Goal: Task Accomplishment & Management: Manage account settings

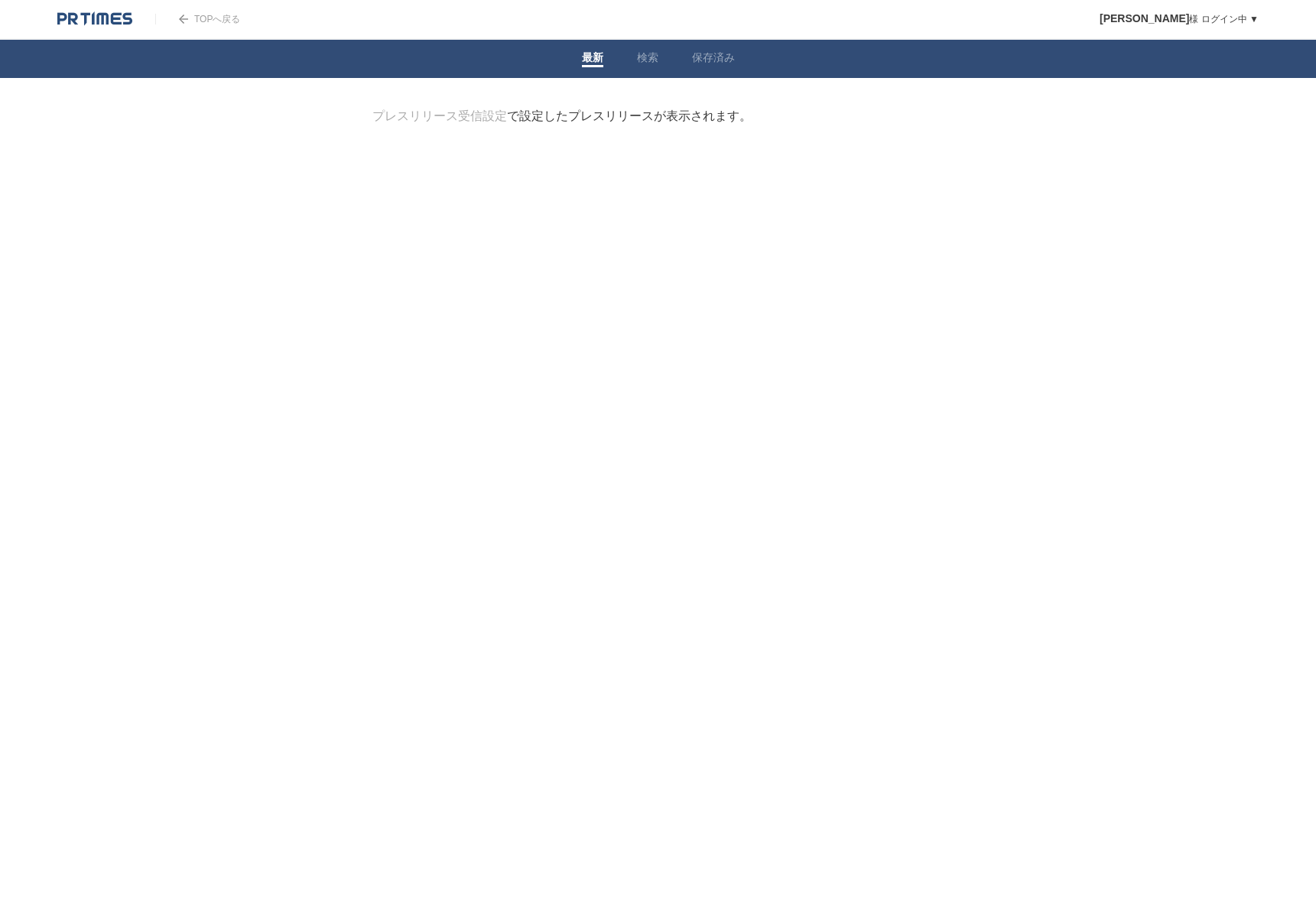
click at [793, 104] on body "TOPへ戻る [PERSON_NAME] ログイン中 ▼ プレスリリース受信設定 フォロー 除外リスト アカウント設定 閲覧履歴 退会手続き PR TIMES…" at bounding box center [658, 112] width 1316 height 224
click at [596, 63] on link "最新" at bounding box center [593, 59] width 22 height 16
click at [110, 17] on img at bounding box center [94, 19] width 75 height 16
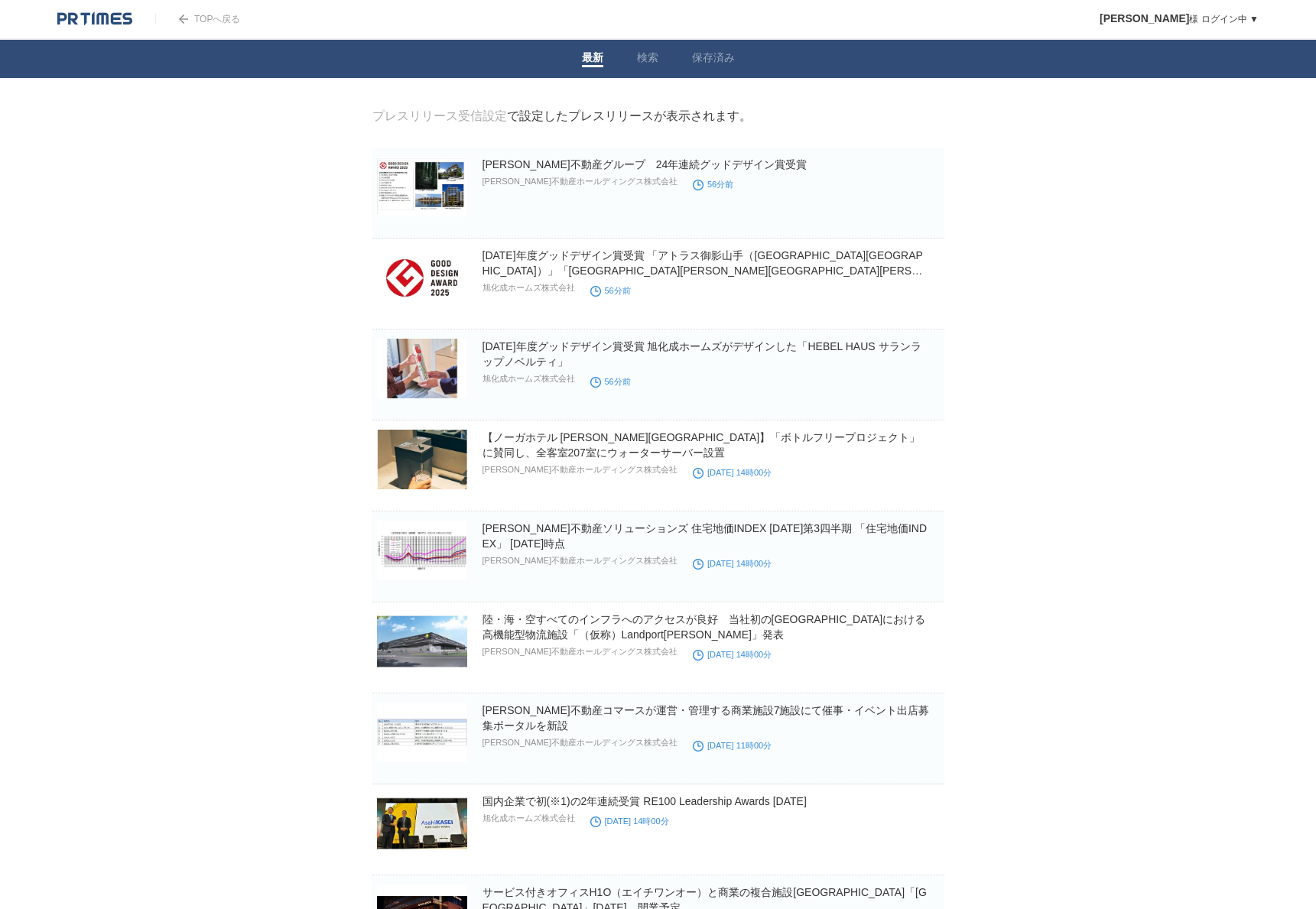
click at [530, 188] on p "野村不動産ホールディングス株式会社" at bounding box center [580, 181] width 195 height 11
click at [433, 175] on img at bounding box center [422, 186] width 90 height 60
click at [93, 11] on img at bounding box center [94, 19] width 75 height 16
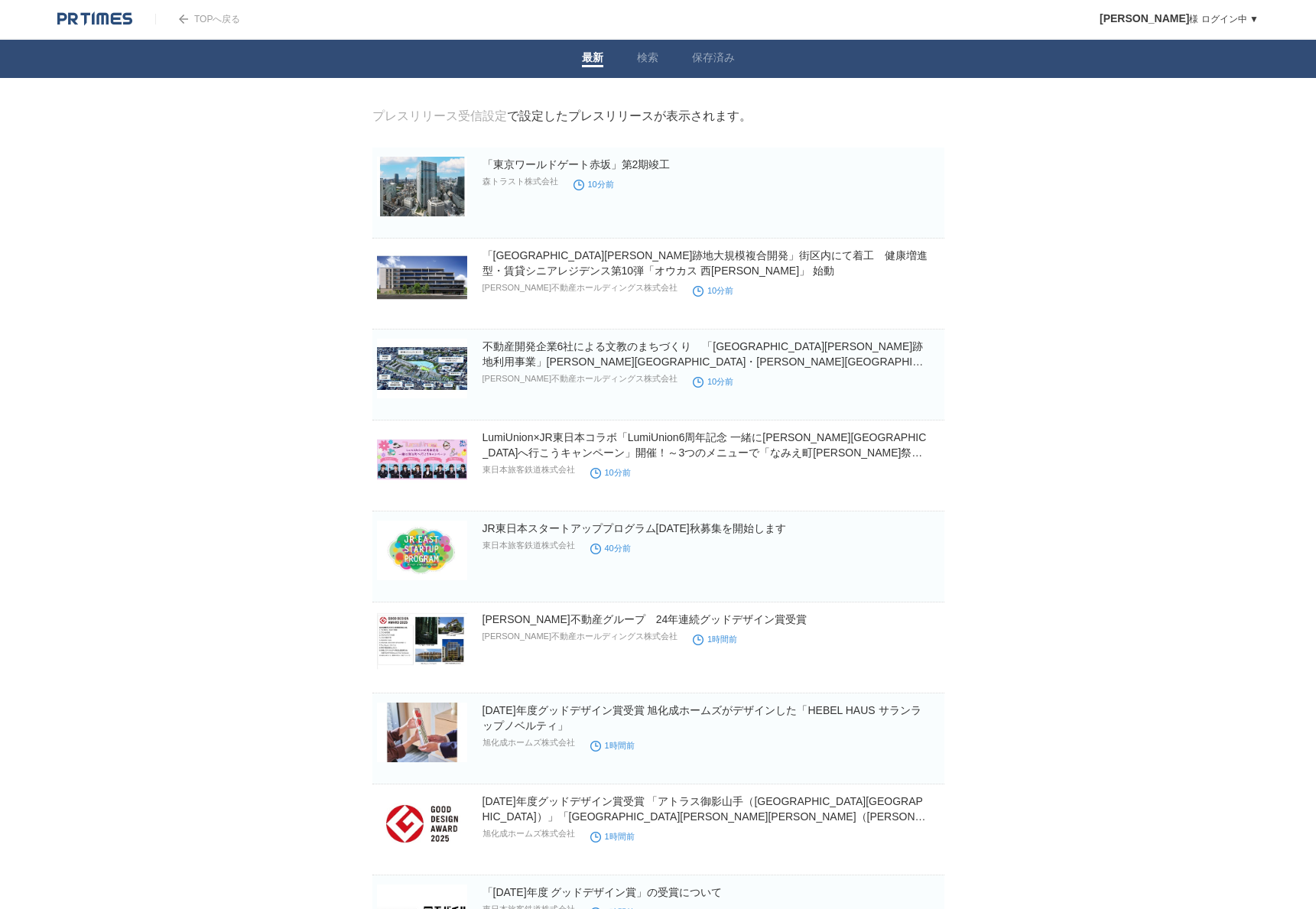
click at [491, 122] on link "プレスリリース受信設定" at bounding box center [440, 115] width 135 height 13
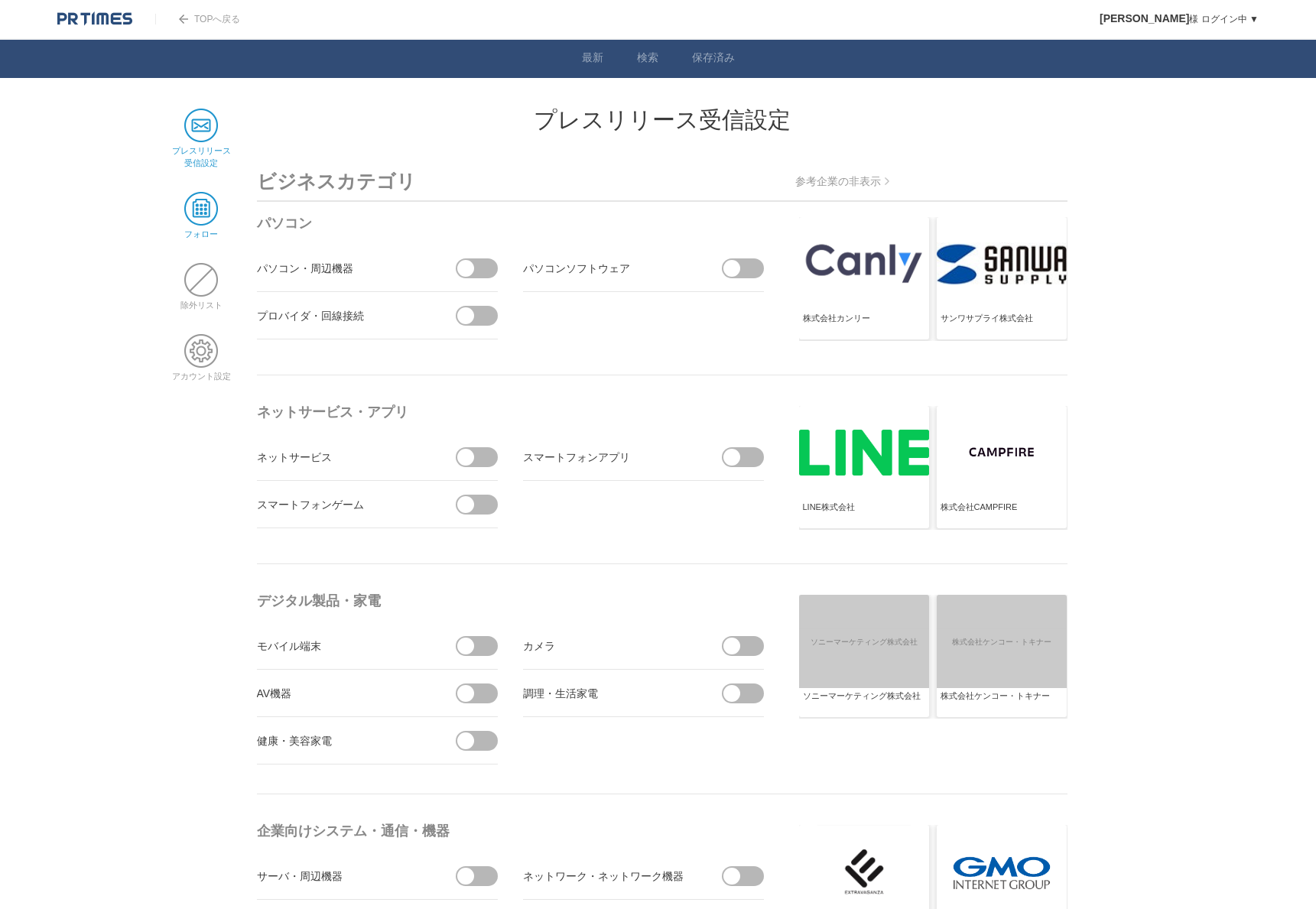
click at [204, 199] on span at bounding box center [201, 208] width 34 height 34
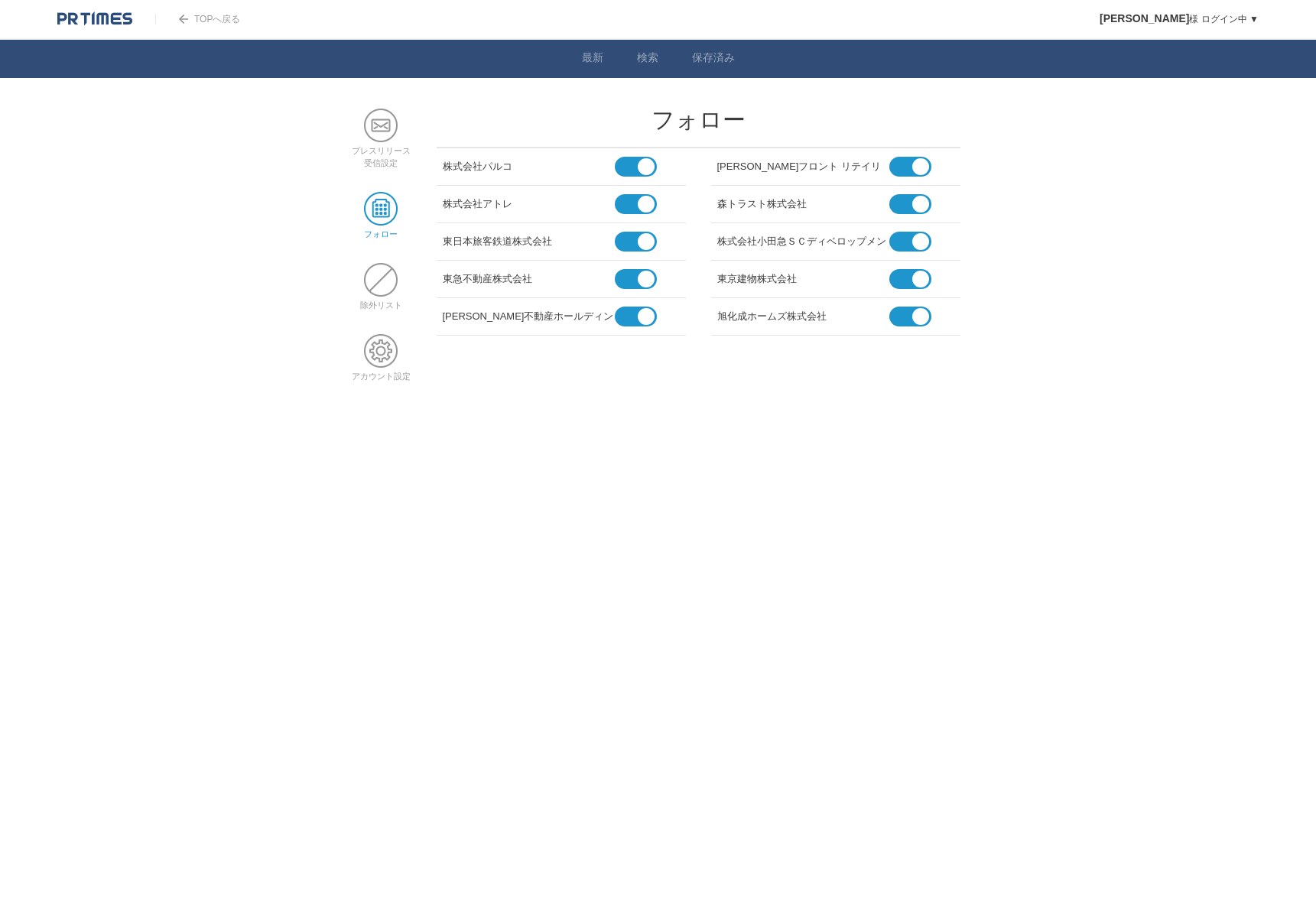
drag, startPoint x: 391, startPoint y: 341, endPoint x: 398, endPoint y: 344, distance: 7.6
click at [390, 342] on span at bounding box center [381, 350] width 34 height 34
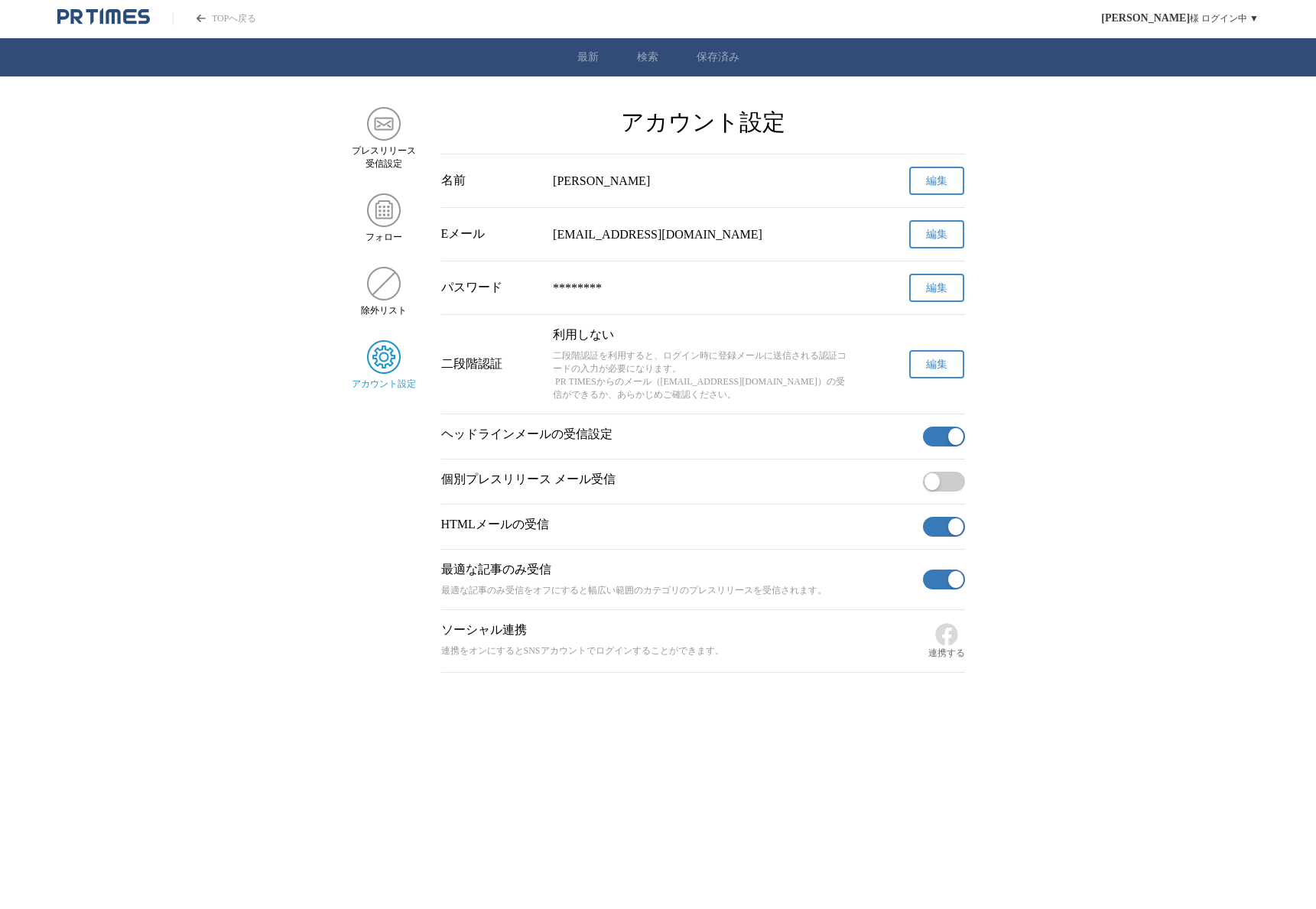
click at [940, 184] on span "編集" at bounding box center [936, 182] width 22 height 14
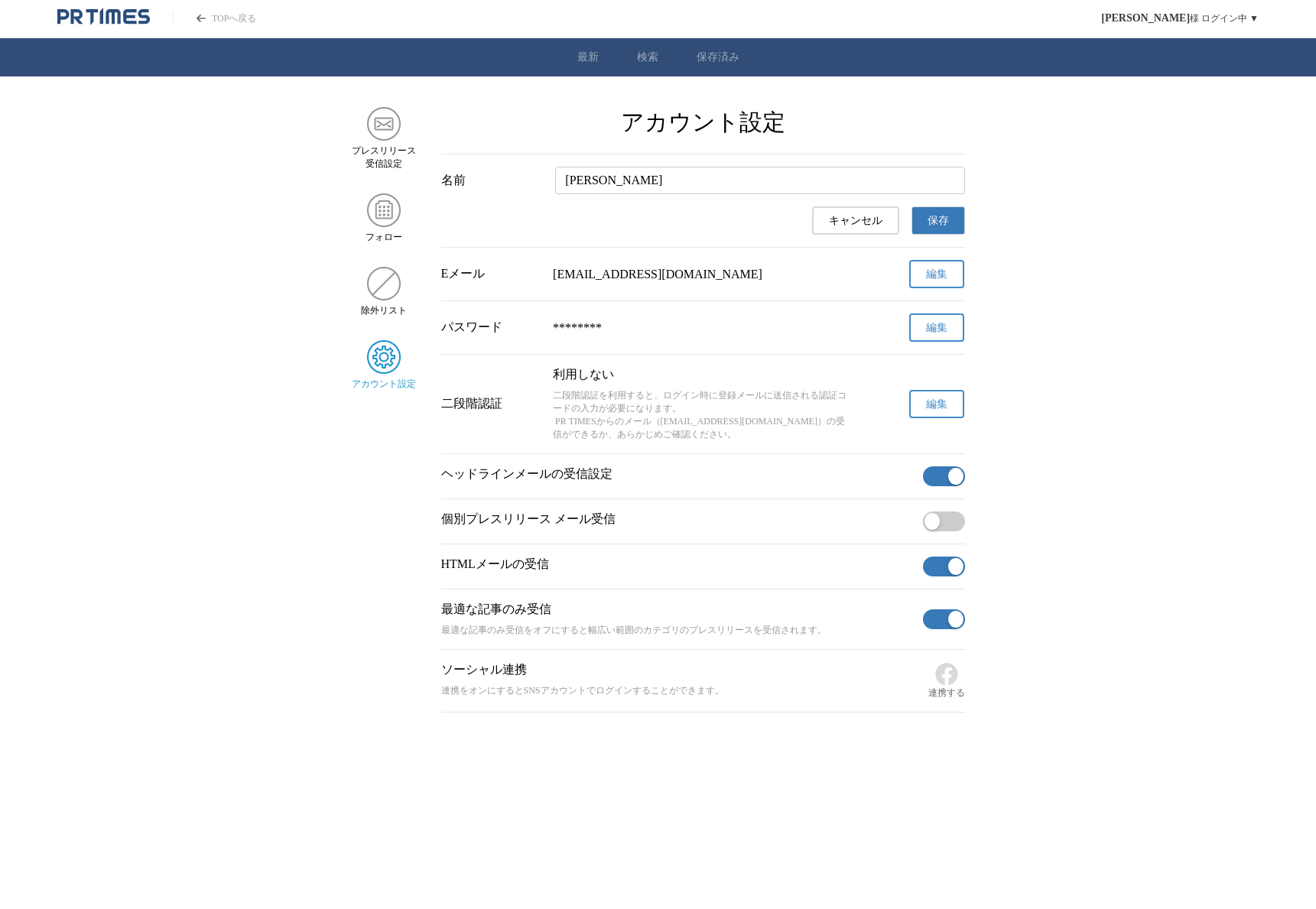
click at [610, 194] on input "[PERSON_NAME]" at bounding box center [760, 181] width 409 height 28
drag, startPoint x: 569, startPoint y: 188, endPoint x: 657, endPoint y: 189, distance: 88.0
click at [654, 189] on input "[PERSON_NAME]" at bounding box center [760, 181] width 409 height 28
type input "ほ"
click at [1081, 353] on main "プレスリリース 受信設定 フォロー 除外リスト アカウント設定 アカウント設定 名前 ほ キャンセル 保存 Eメール hosoi@lifestyle-ins.…" at bounding box center [658, 410] width 1316 height 605
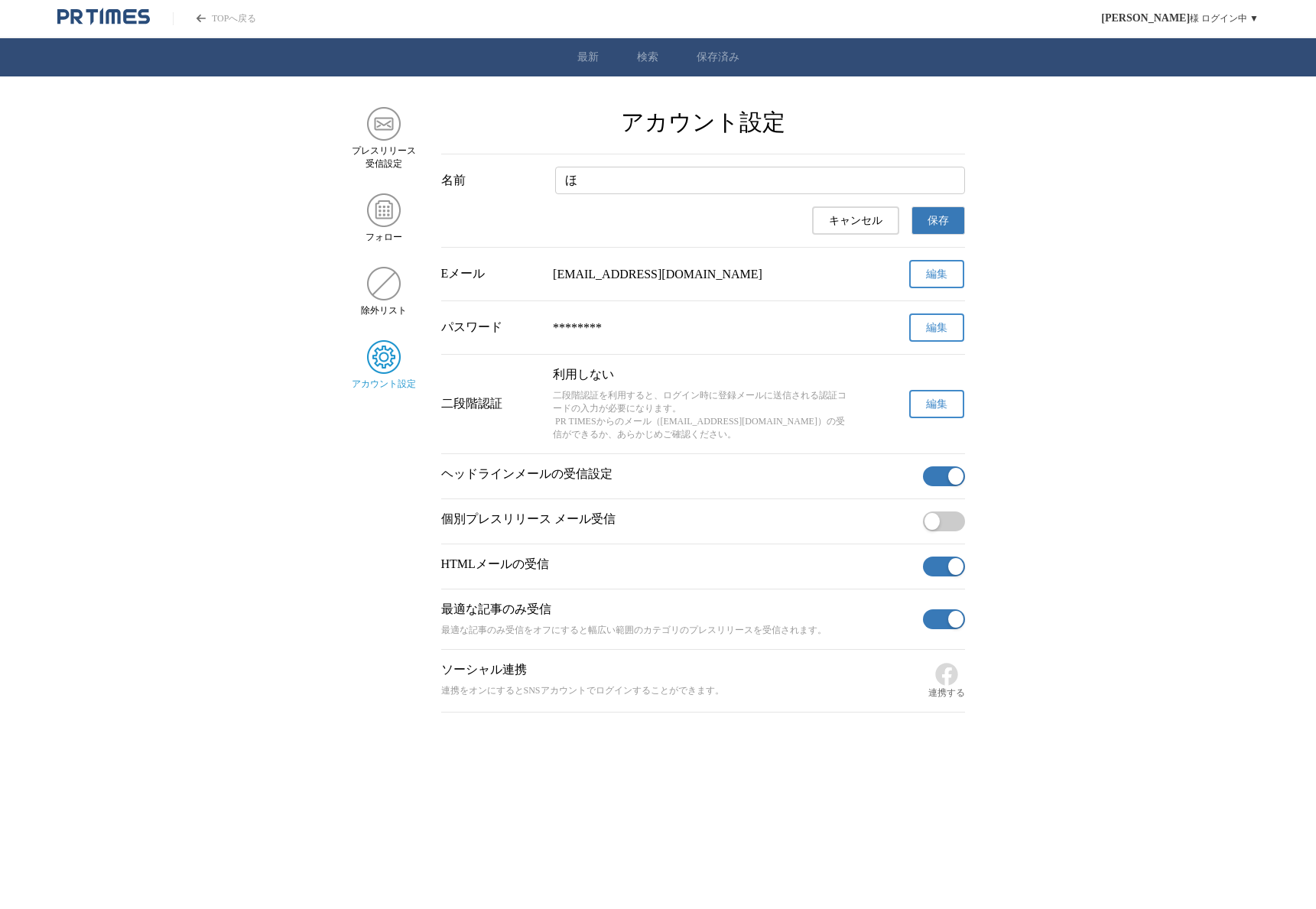
click at [947, 227] on span "保存" at bounding box center [938, 221] width 22 height 14
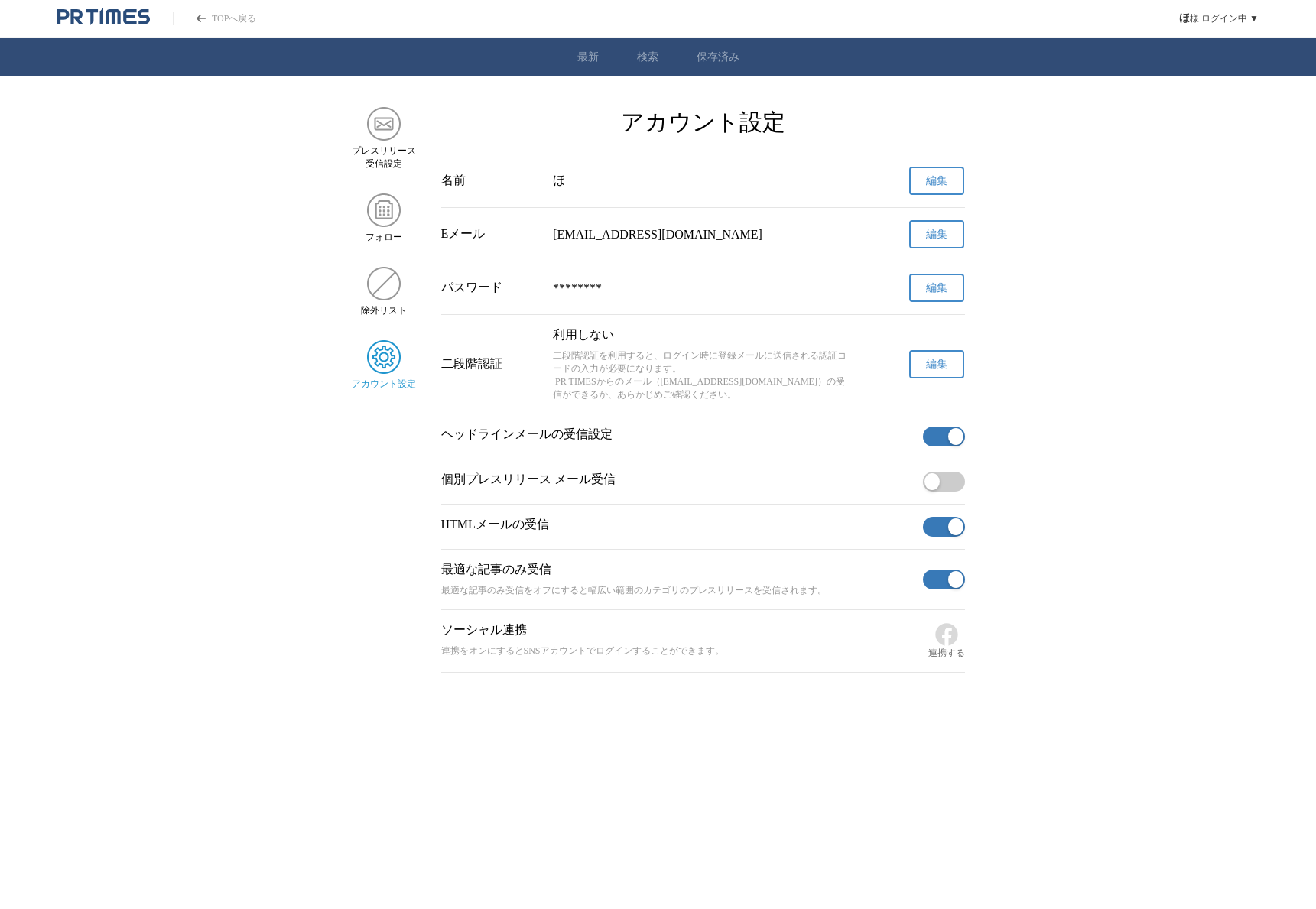
click at [1075, 328] on main "プレスリリース 受信設定 フォロー 除外リスト アカウント設定 アカウント設定 名前 ほ 編集 Eメール hosoi@lifestyle-ins.com 編集…" at bounding box center [658, 390] width 1316 height 566
click at [1056, 446] on main "プレスリリース 受信設定 フォロー 除外リスト アカウント設定 アカウント設定 名前 ほ 編集 Eメール hosoi@lifestyle-ins.com 編集…" at bounding box center [658, 390] width 1316 height 566
click at [1043, 503] on main "プレスリリース 受信設定 フォロー 除外リスト アカウント設定 アカウント設定 名前 ほ 編集 Eメール hosoi@lifestyle-ins.com 編集…" at bounding box center [658, 390] width 1316 height 566
drag, startPoint x: 197, startPoint y: 348, endPoint x: 356, endPoint y: 181, distance: 230.6
click at [198, 346] on main "プレスリリース 受信設定 フォロー 除外リスト アカウント設定 アカウント設定 名前 ほ 編集 Eメール hosoi@lifestyle-ins.com 編集…" at bounding box center [658, 390] width 1316 height 566
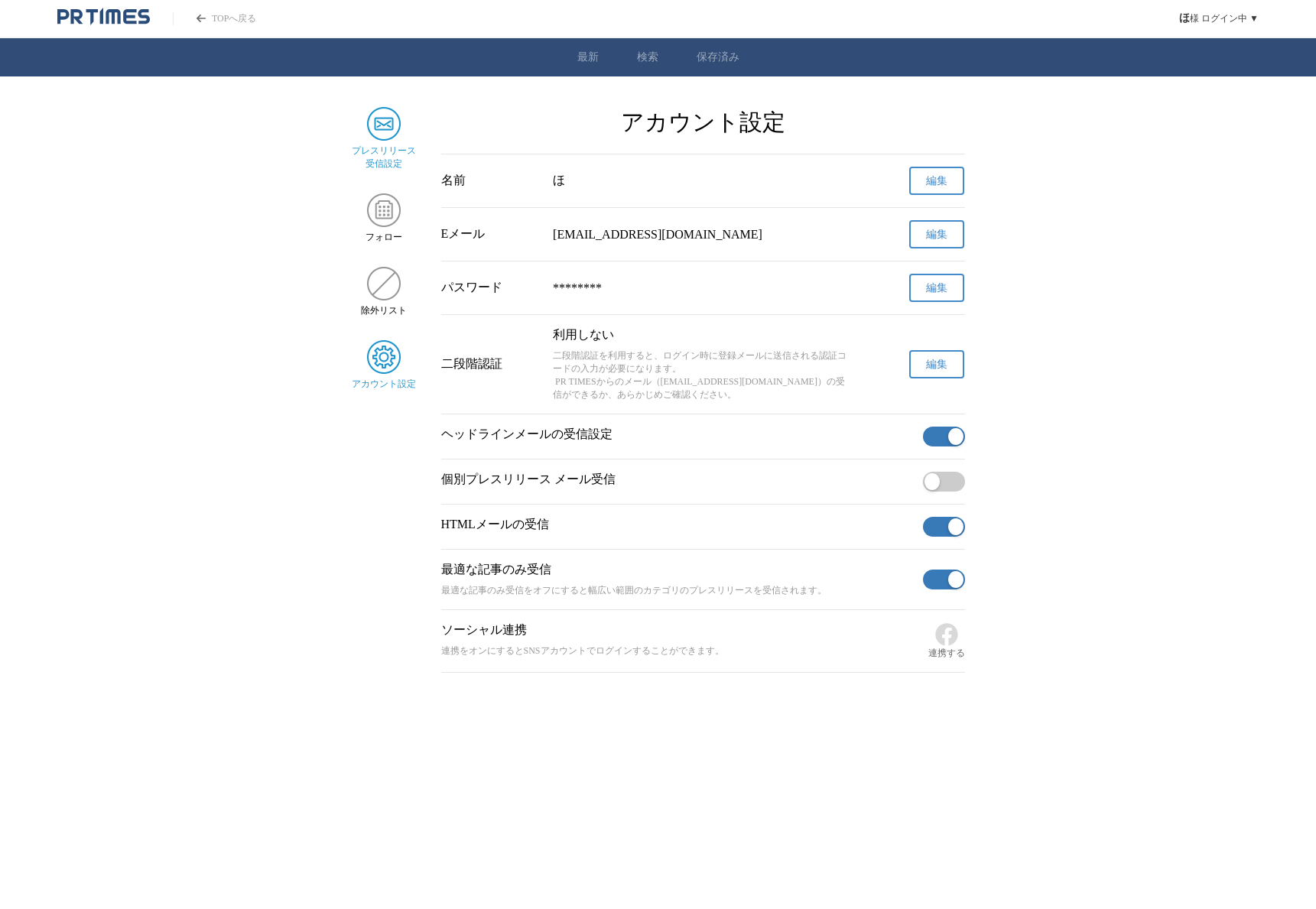
click at [394, 122] on img "サイドメニュー" at bounding box center [383, 124] width 34 height 34
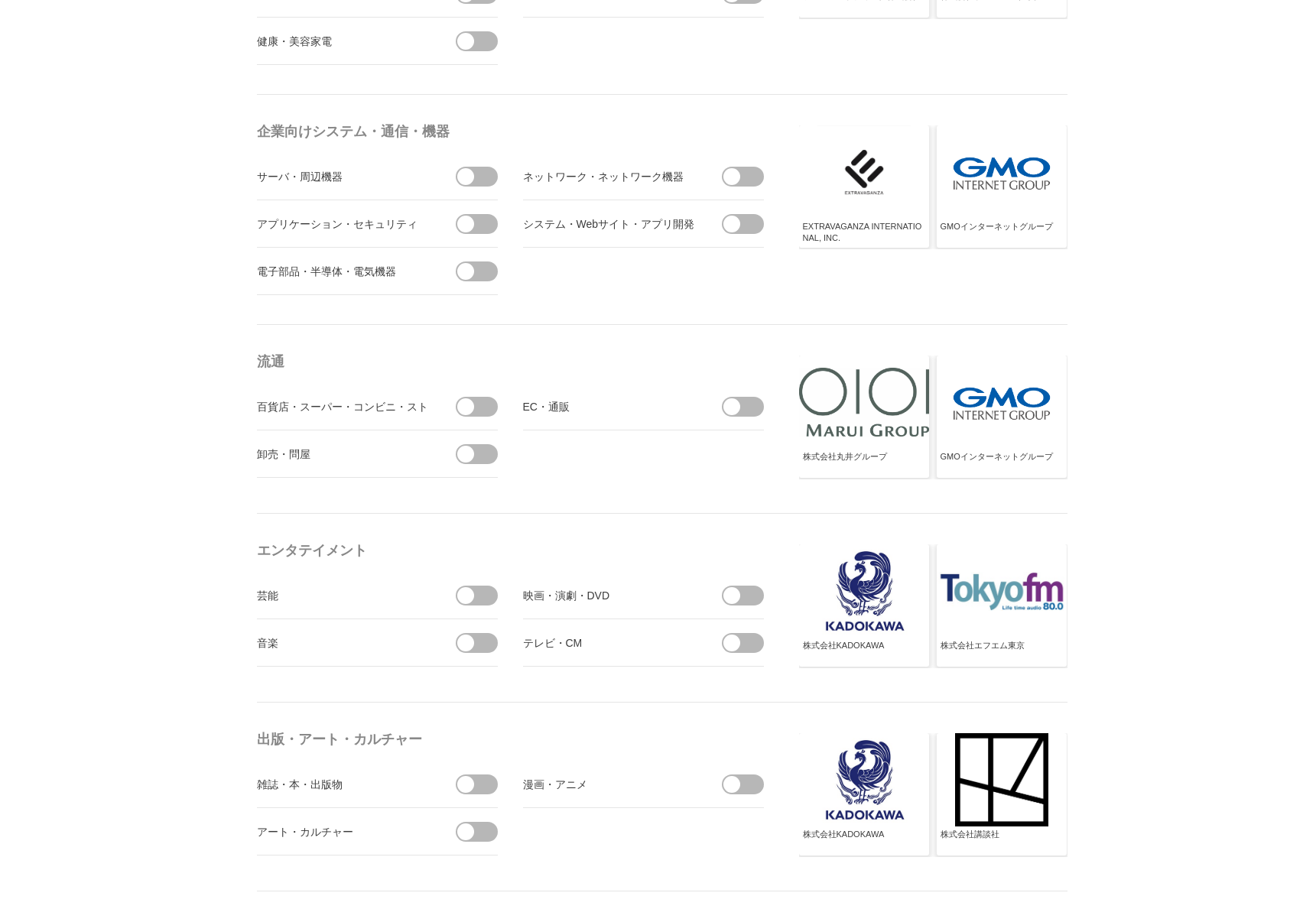
scroll to position [716, 0]
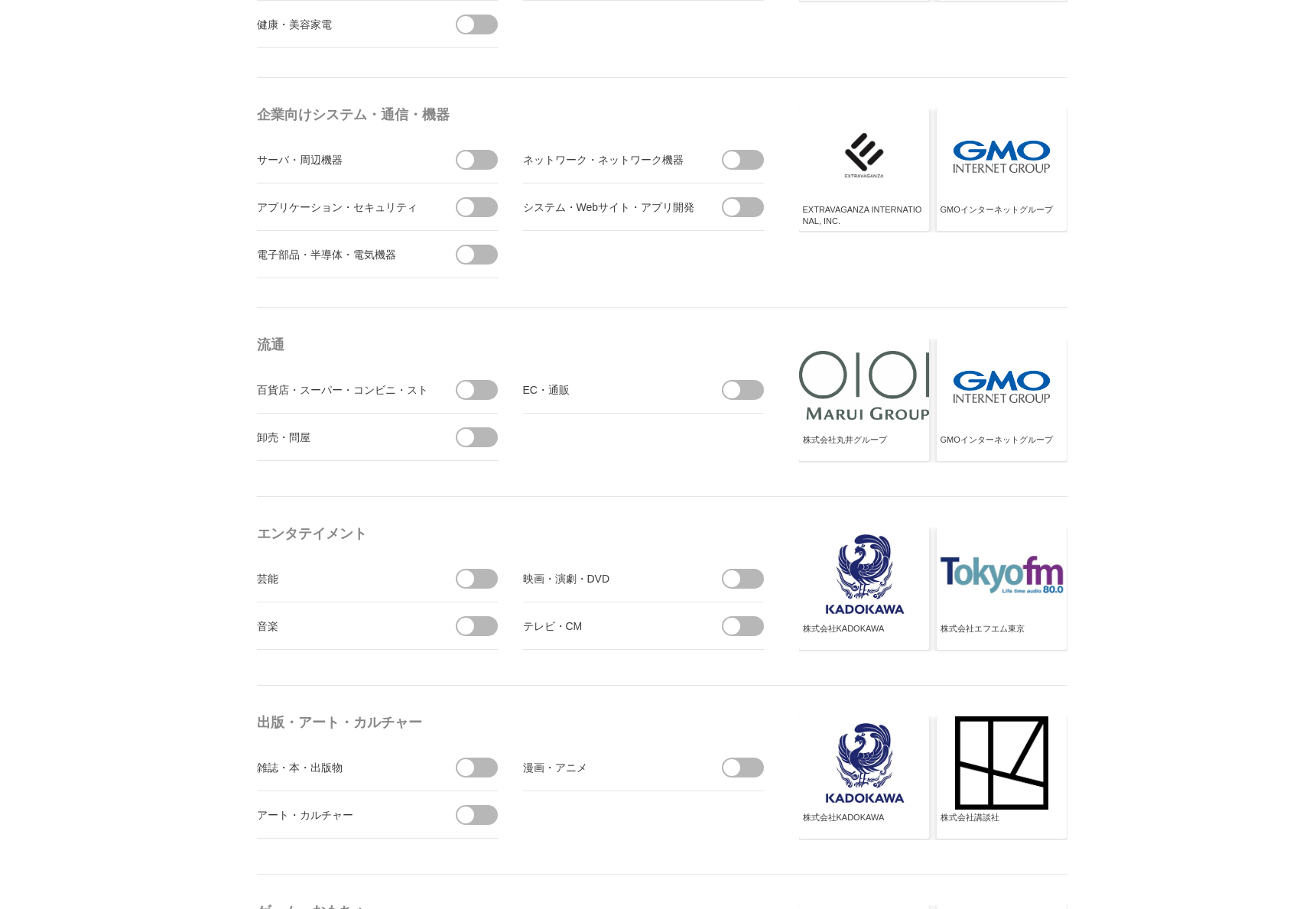
click at [472, 388] on span at bounding box center [465, 389] width 16 height 16
click at [0, 0] on input "checkbox" at bounding box center [0, 0] width 0 height 0
click at [470, 437] on span at bounding box center [465, 437] width 16 height 16
click at [0, 0] on input "checkbox" at bounding box center [0, 0] width 0 height 0
click at [722, 387] on span at bounding box center [716, 389] width 32 height 20
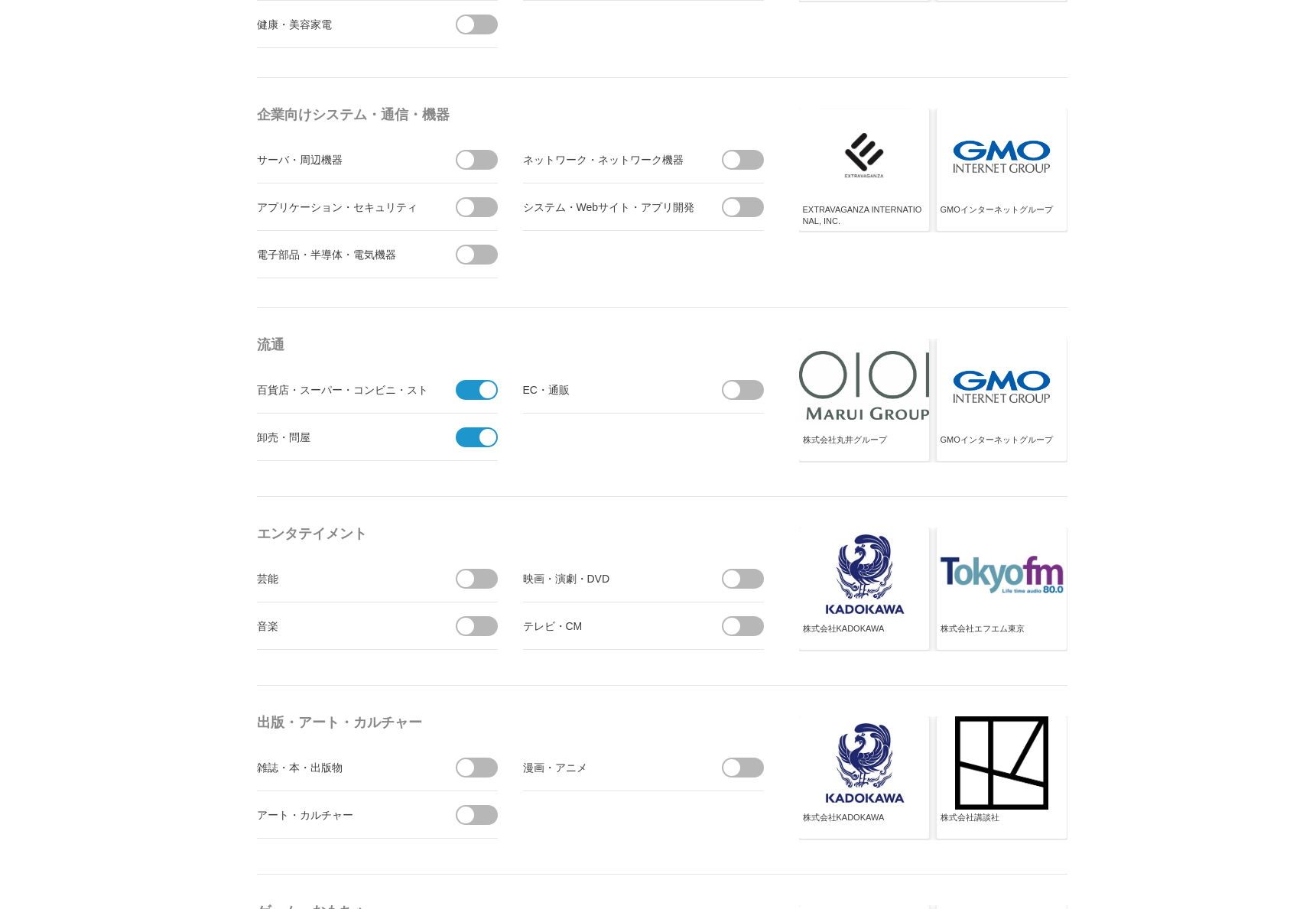
click at [0, 0] on input "checkbox" at bounding box center [0, 0] width 0 height 0
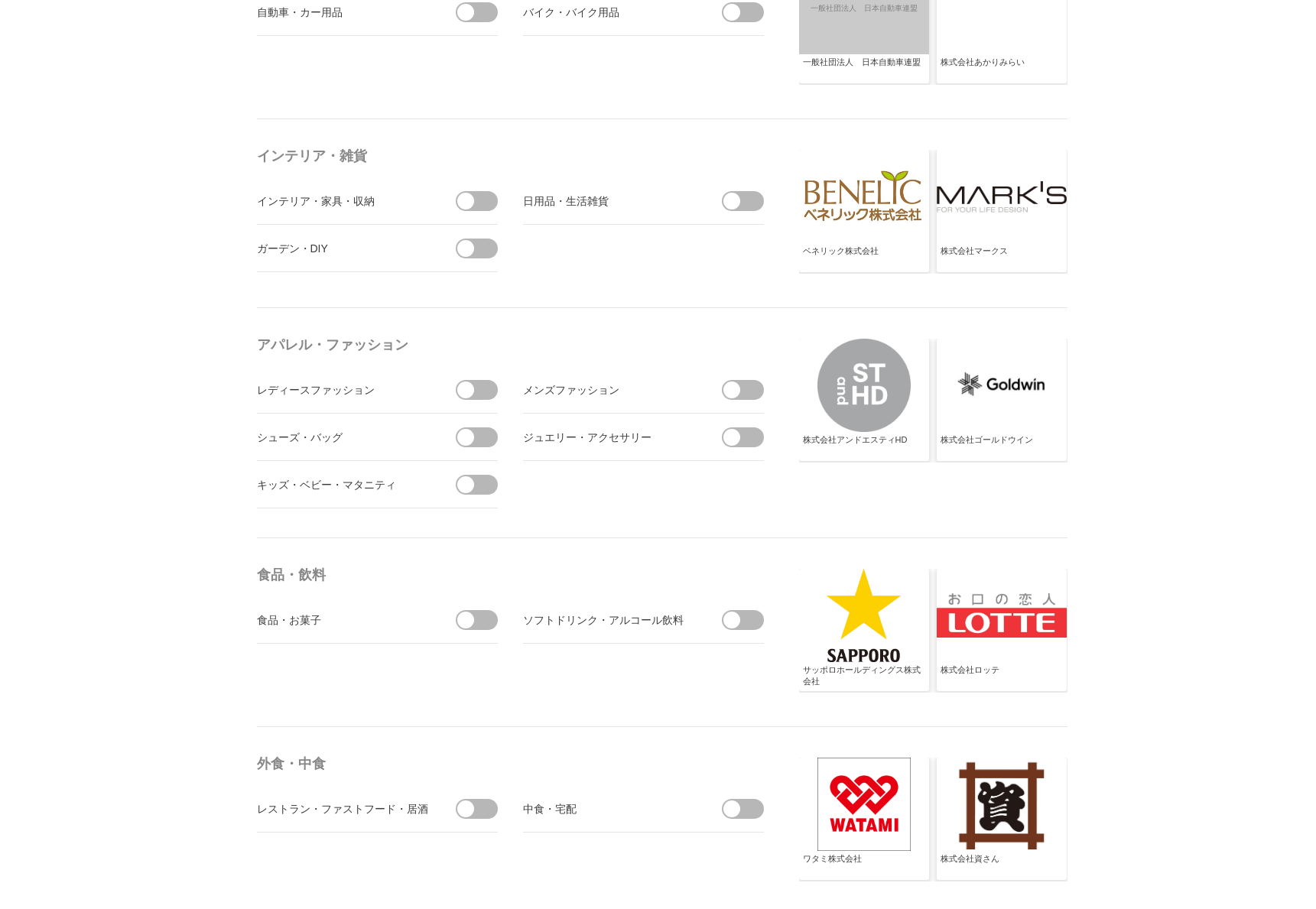
scroll to position [2044, 0]
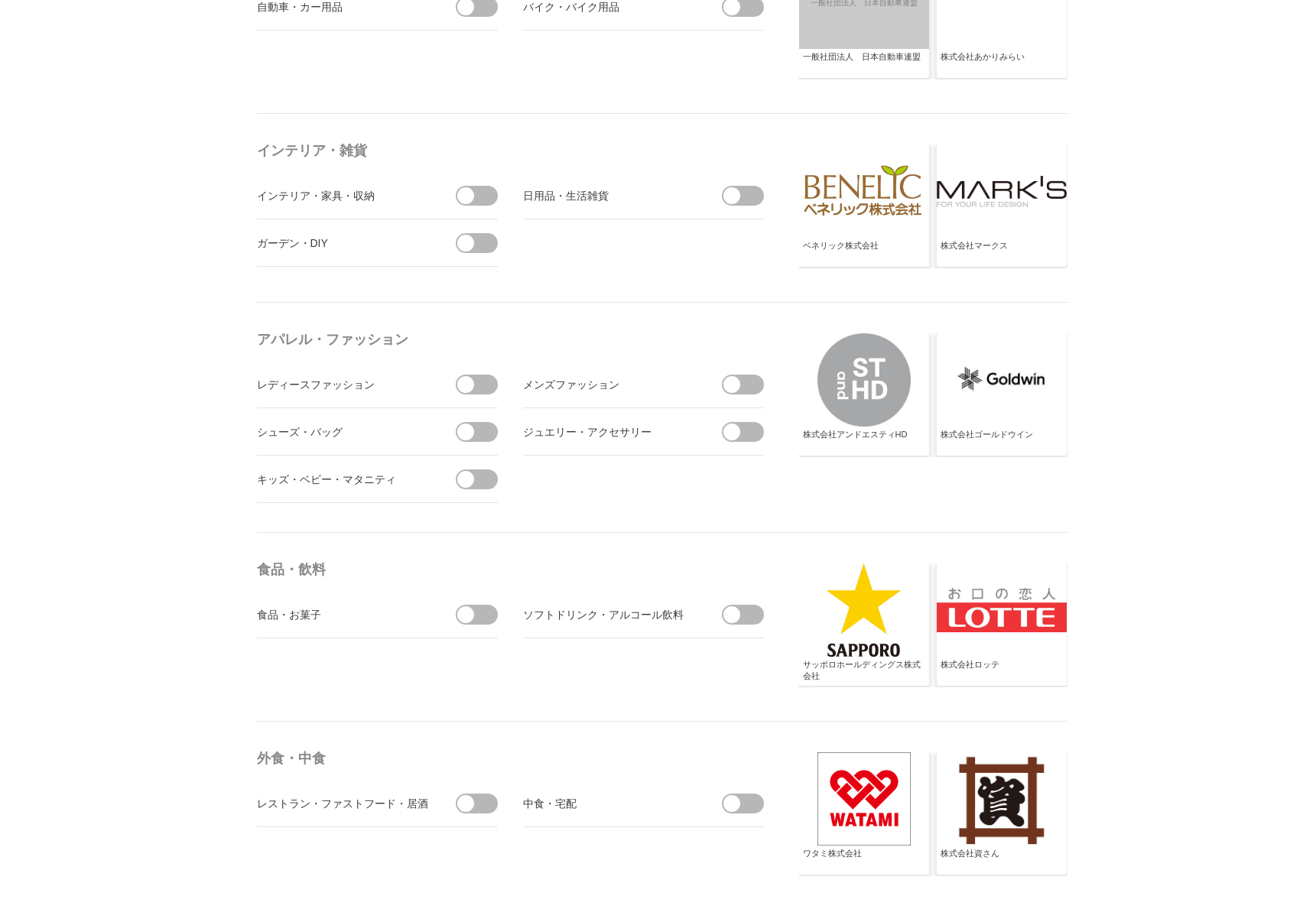
click at [1037, 236] on div at bounding box center [1002, 191] width 130 height 93
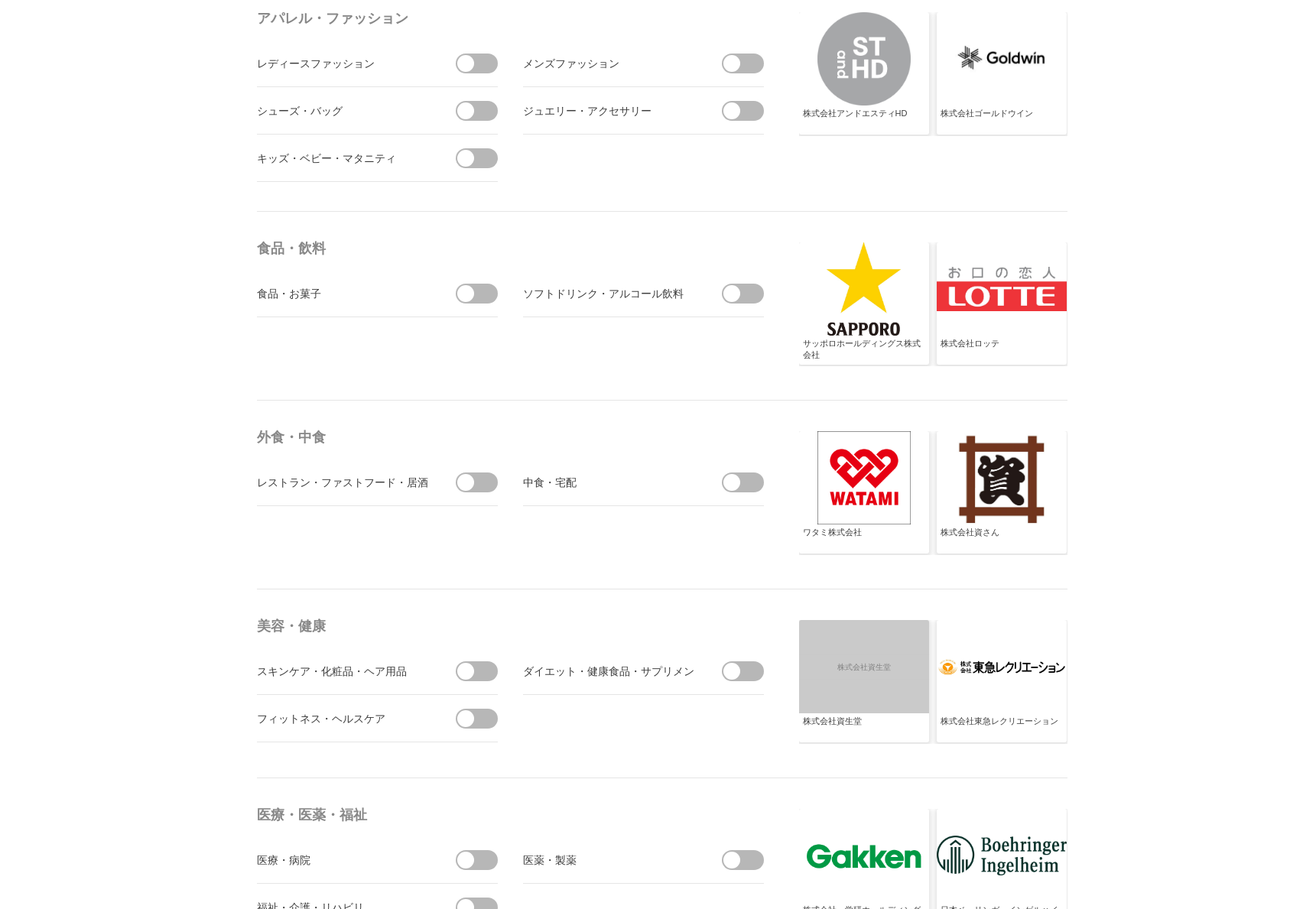
scroll to position [2386, 0]
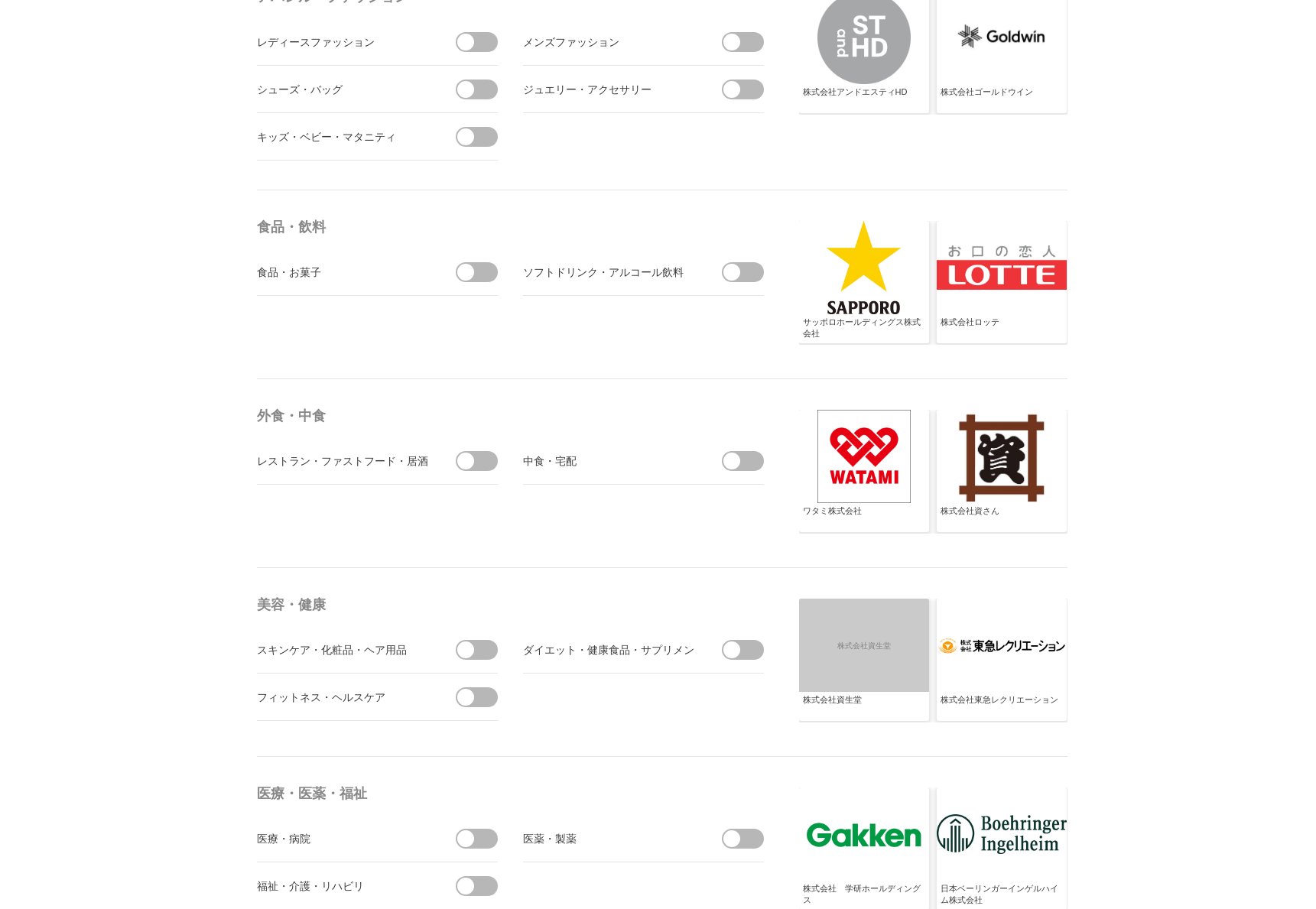
click at [474, 461] on span at bounding box center [481, 460] width 32 height 20
click at [0, 0] on input "checkbox" at bounding box center [0, 0] width 0 height 0
click at [735, 463] on span at bounding box center [731, 460] width 16 height 16
click at [0, 0] on input "checkbox" at bounding box center [0, 0] width 0 height 0
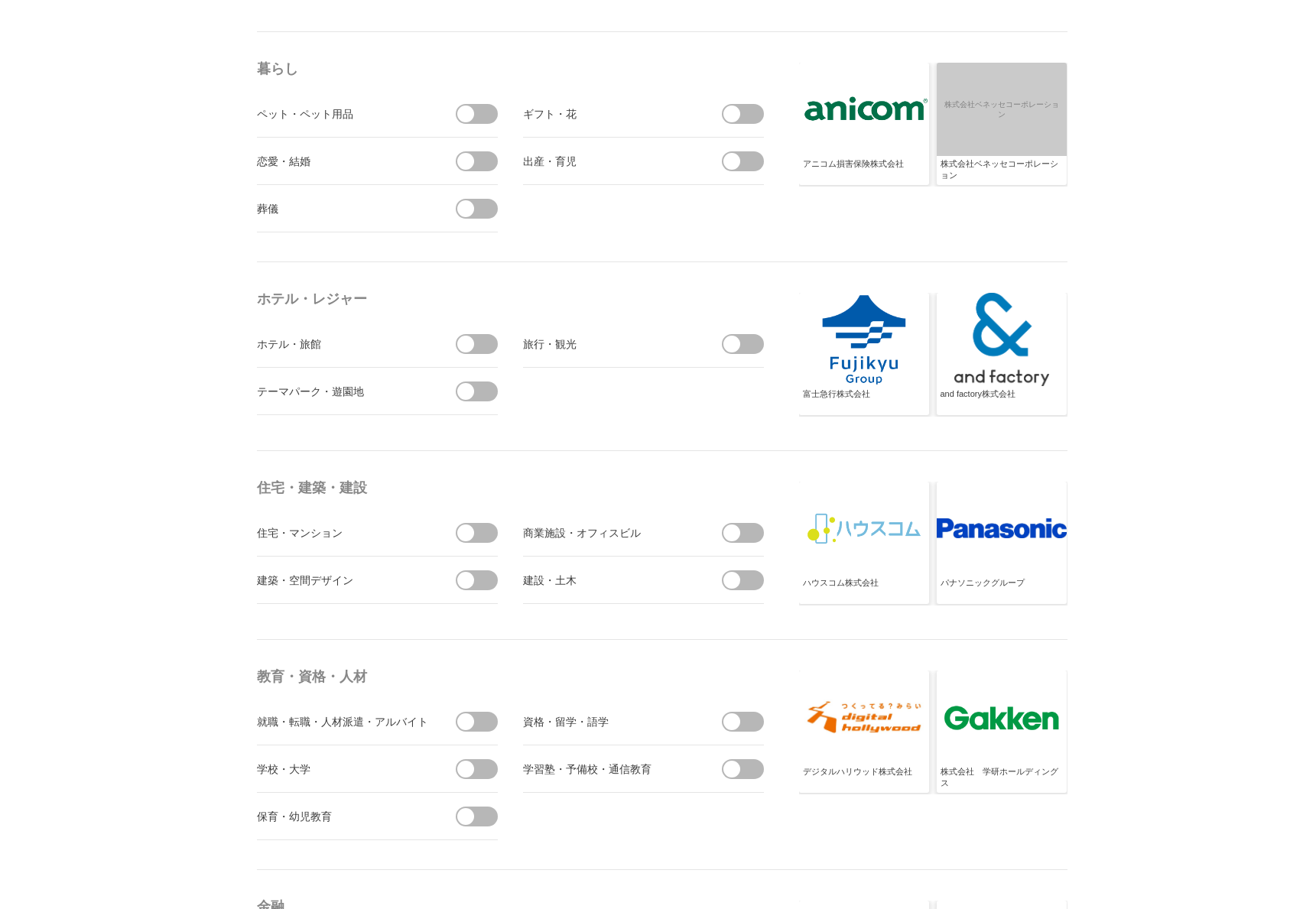
scroll to position [3315, 0]
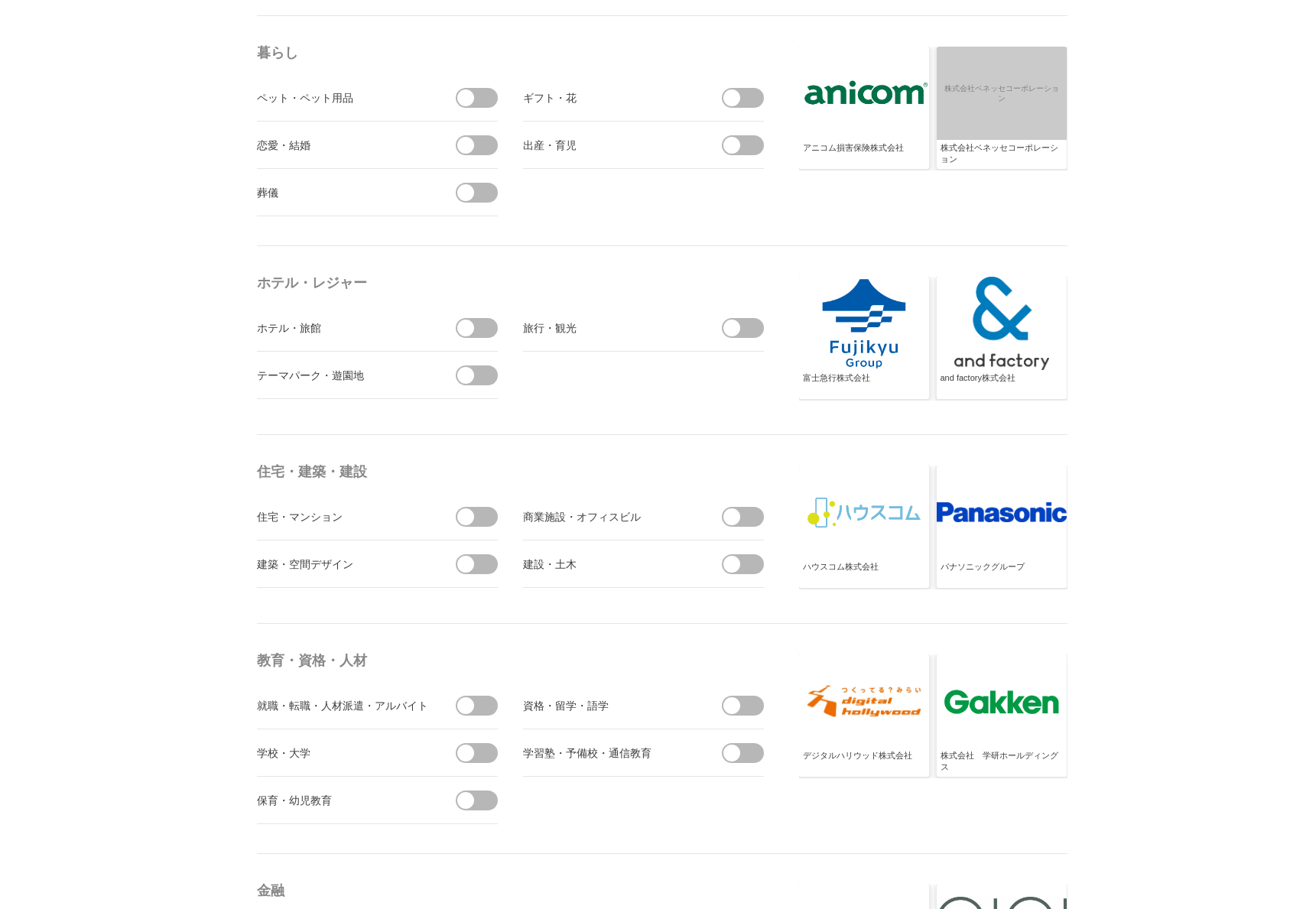
click at [469, 324] on span at bounding box center [465, 327] width 16 height 16
click at [0, 0] on input "checkbox" at bounding box center [0, 0] width 0 height 0
click at [472, 374] on span at bounding box center [465, 374] width 16 height 16
click at [0, 0] on input "checkbox" at bounding box center [0, 0] width 0 height 0
click at [731, 329] on span at bounding box center [731, 327] width 16 height 16
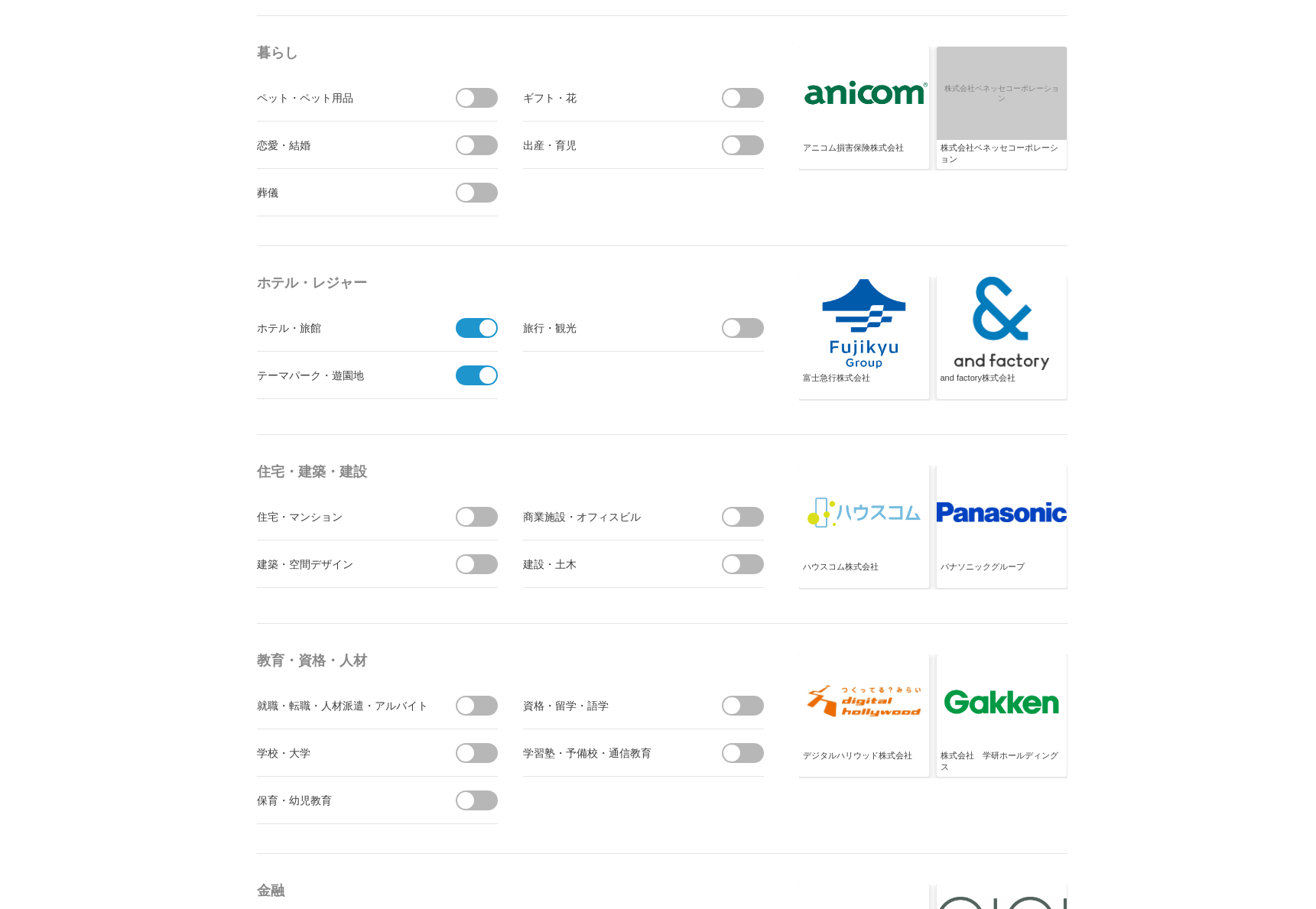
click at [0, 0] on input "checkbox" at bounding box center [0, 0] width 0 height 0
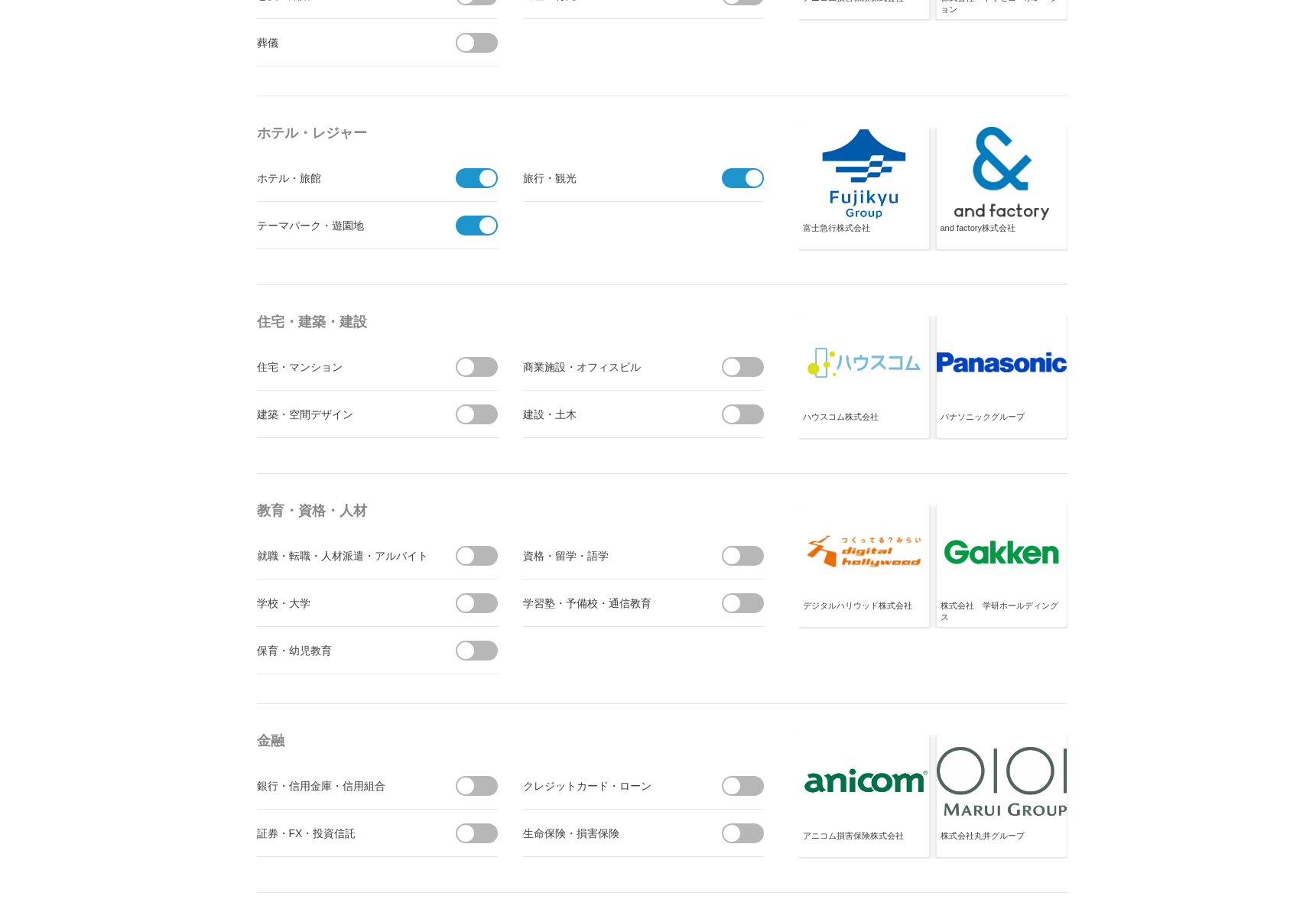
click at [470, 364] on span at bounding box center [465, 367] width 16 height 16
click at [0, 0] on input "checkbox" at bounding box center [0, 0] width 0 height 0
click at [735, 363] on span at bounding box center [731, 367] width 16 height 16
click at [0, 0] on input "checkbox" at bounding box center [0, 0] width 0 height 0
click at [735, 410] on span at bounding box center [731, 413] width 16 height 16
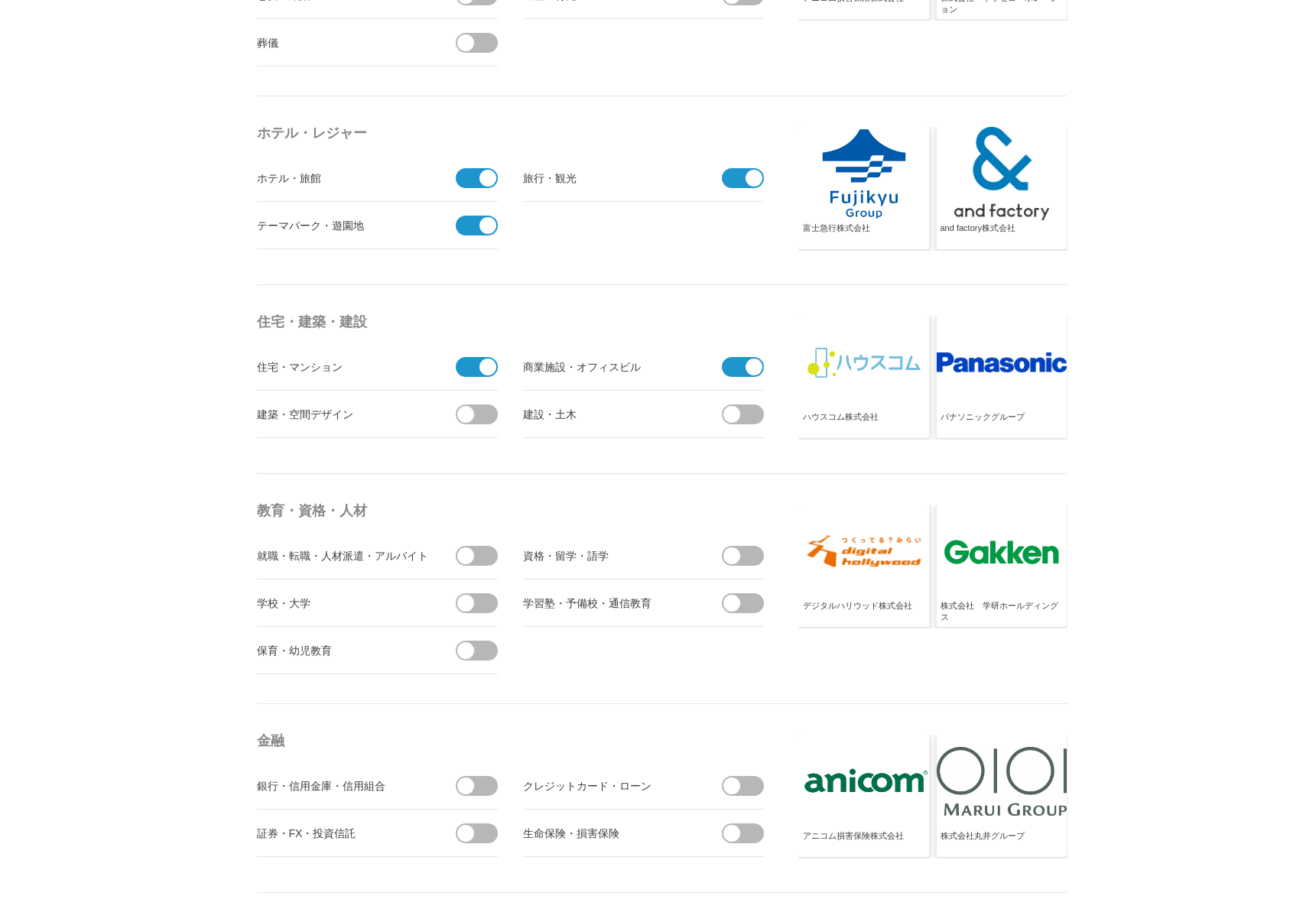
click at [0, 0] on input "checkbox" at bounding box center [0, 0] width 0 height 0
click at [465, 413] on span at bounding box center [465, 413] width 16 height 16
click at [0, 0] on input "checkbox" at bounding box center [0, 0] width 0 height 0
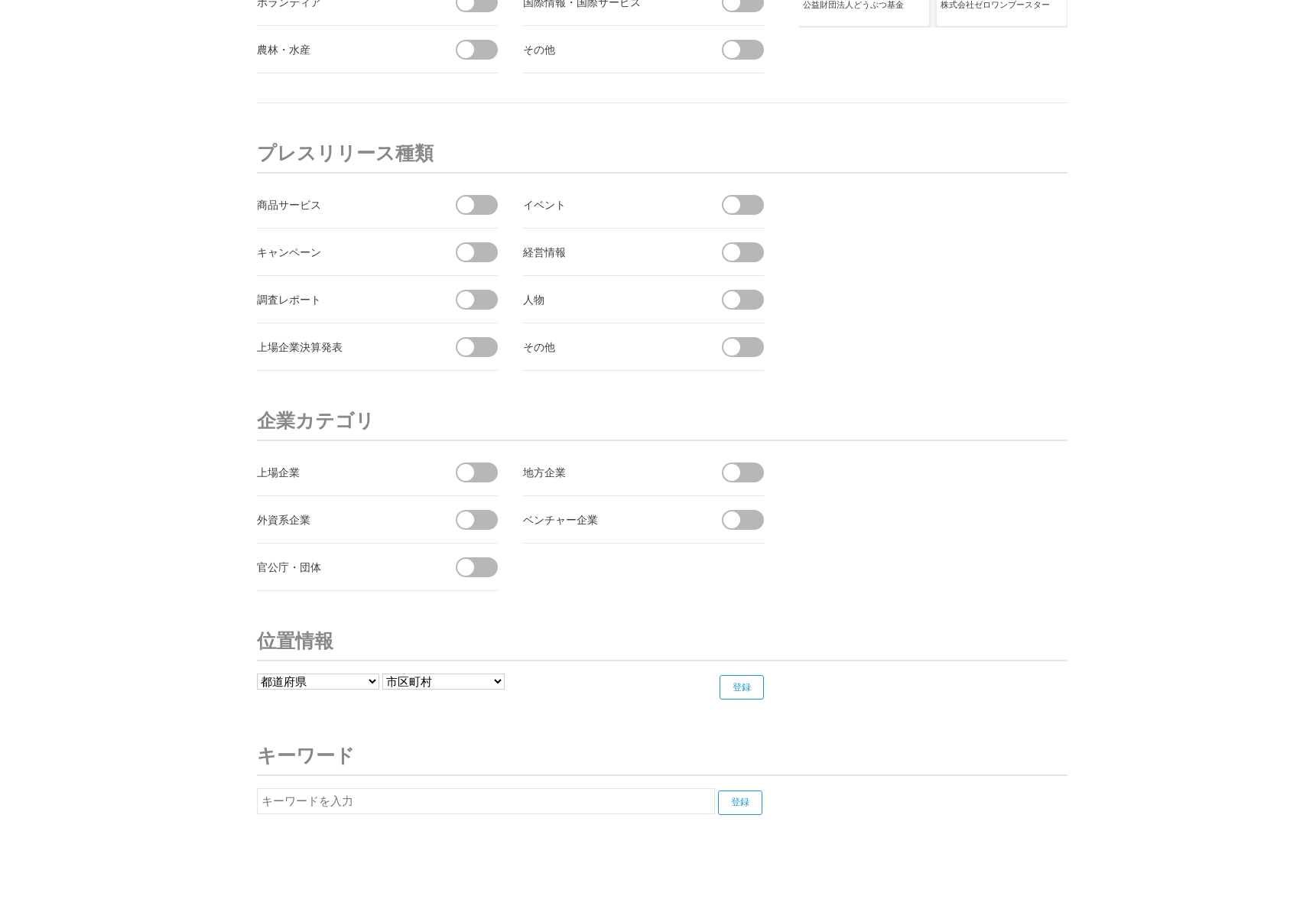
scroll to position [5478, 0]
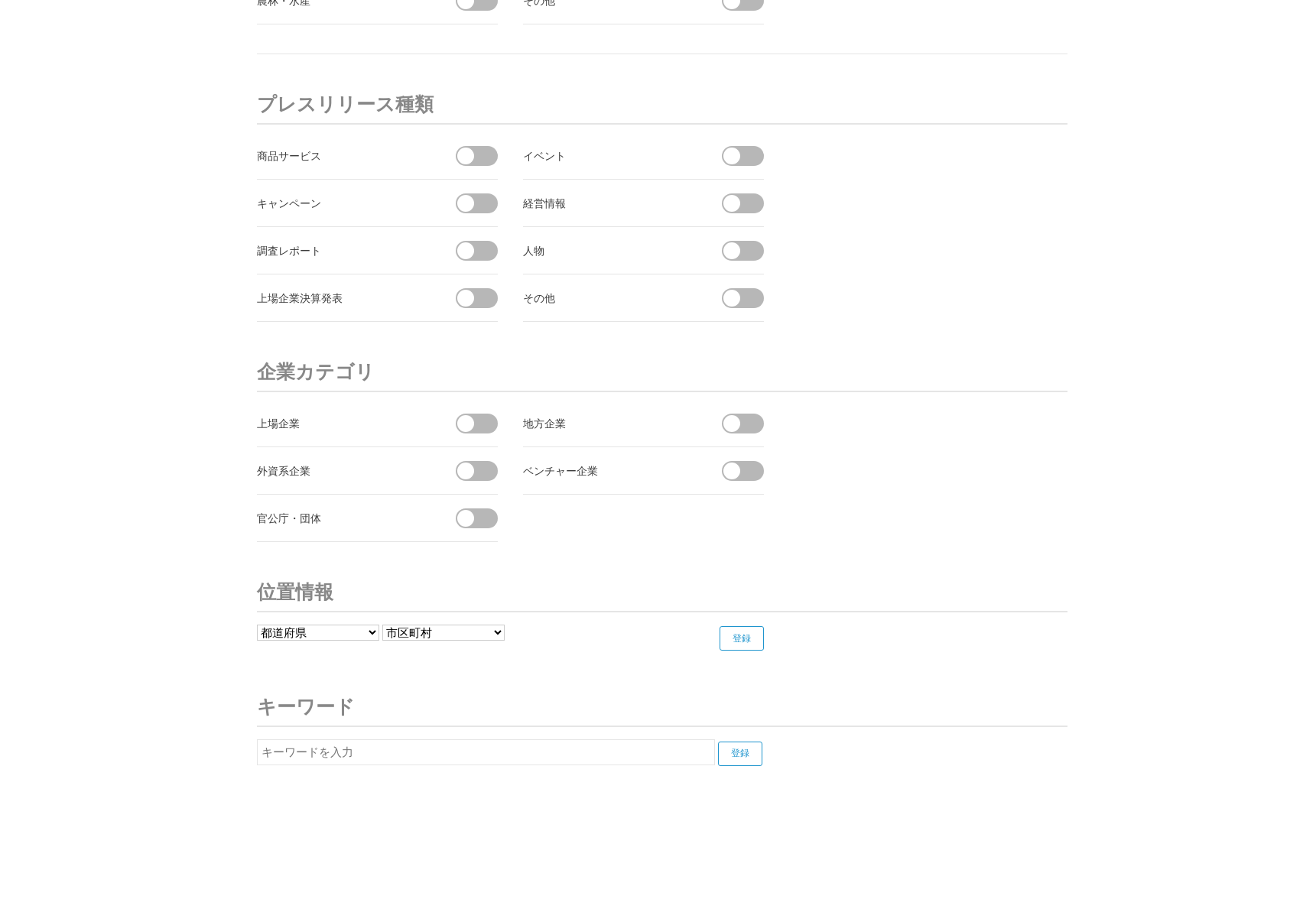
click at [346, 630] on select "都道府県 [GEOGRAPHIC_DATA] [GEOGRAPHIC_DATA] [PERSON_NAME][GEOGRAPHIC_DATA] [PERSON…" at bounding box center [318, 632] width 122 height 16
select select "13"
click at [257, 624] on select "都道府県 [GEOGRAPHIC_DATA] [GEOGRAPHIC_DATA] [PERSON_NAME][GEOGRAPHIC_DATA] [PERSON…" at bounding box center [318, 632] width 122 height 16
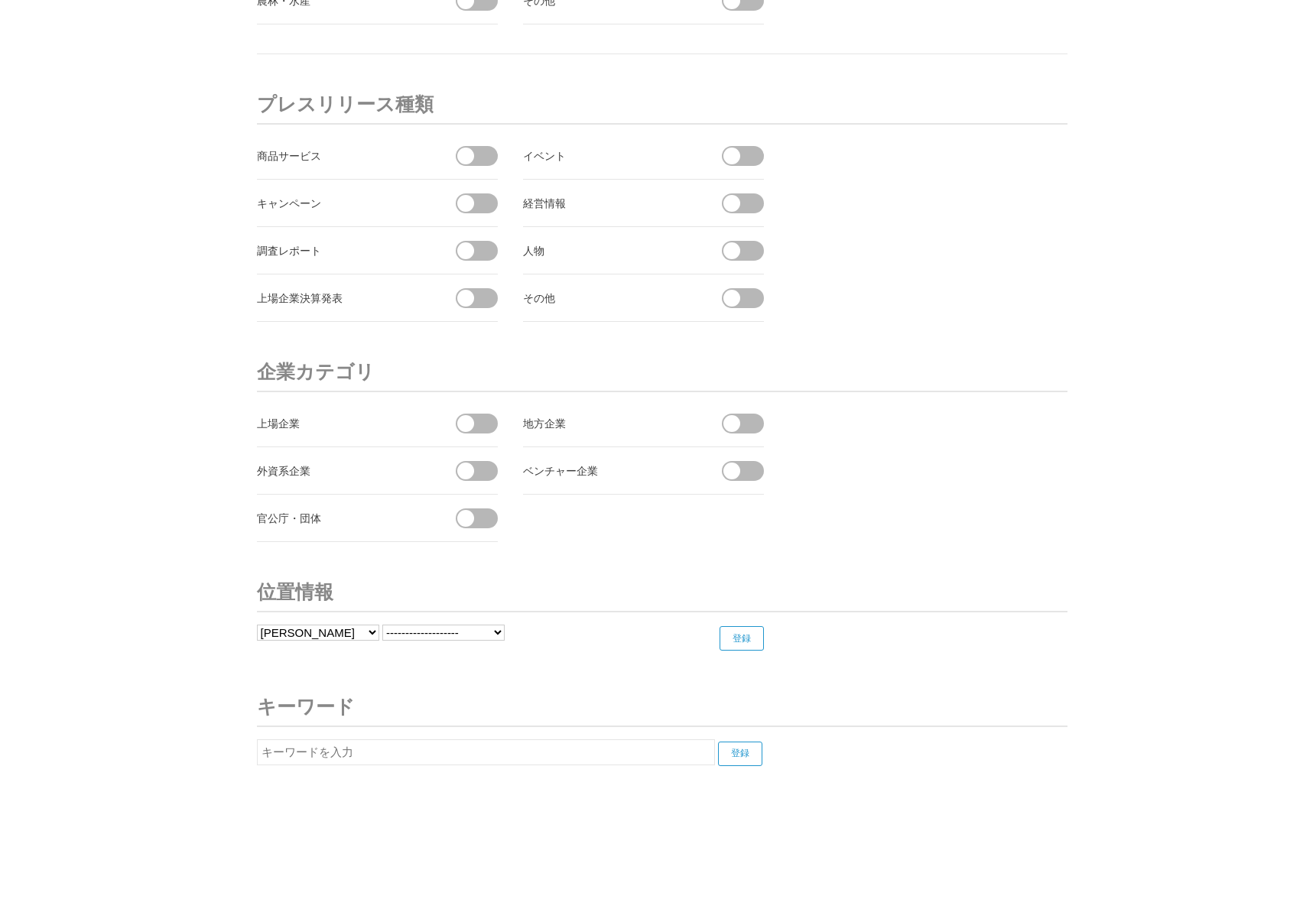
click at [491, 641] on form "都道府県 北海道 [GEOGRAPHIC_DATA] [GEOGRAPHIC_DATA] [PERSON_NAME][GEOGRAPHIC_DATA] [PE…" at bounding box center [518, 637] width 523 height 26
click at [491, 632] on select "------------------- [PERSON_NAME][GEOGRAPHIC_DATA] [GEOGRAPHIC_DATA] [GEOGRAPHI…" at bounding box center [443, 632] width 122 height 16
click at [738, 630] on input "登録" at bounding box center [741, 638] width 44 height 24
drag, startPoint x: 915, startPoint y: 684, endPoint x: 602, endPoint y: 694, distance: 313.2
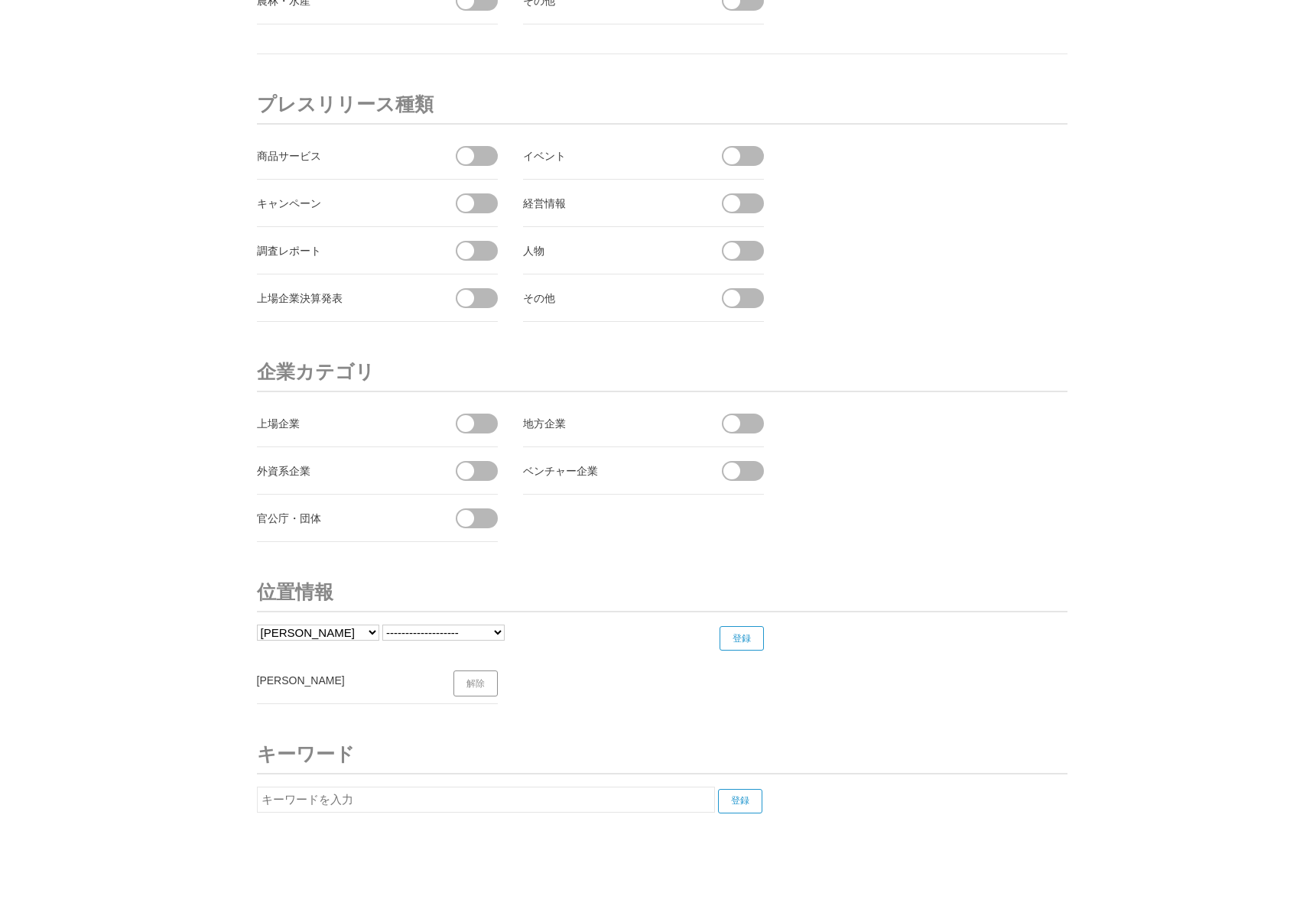
click at [679, 695] on ul "[PERSON_NAME] 解除" at bounding box center [518, 680] width 523 height 48
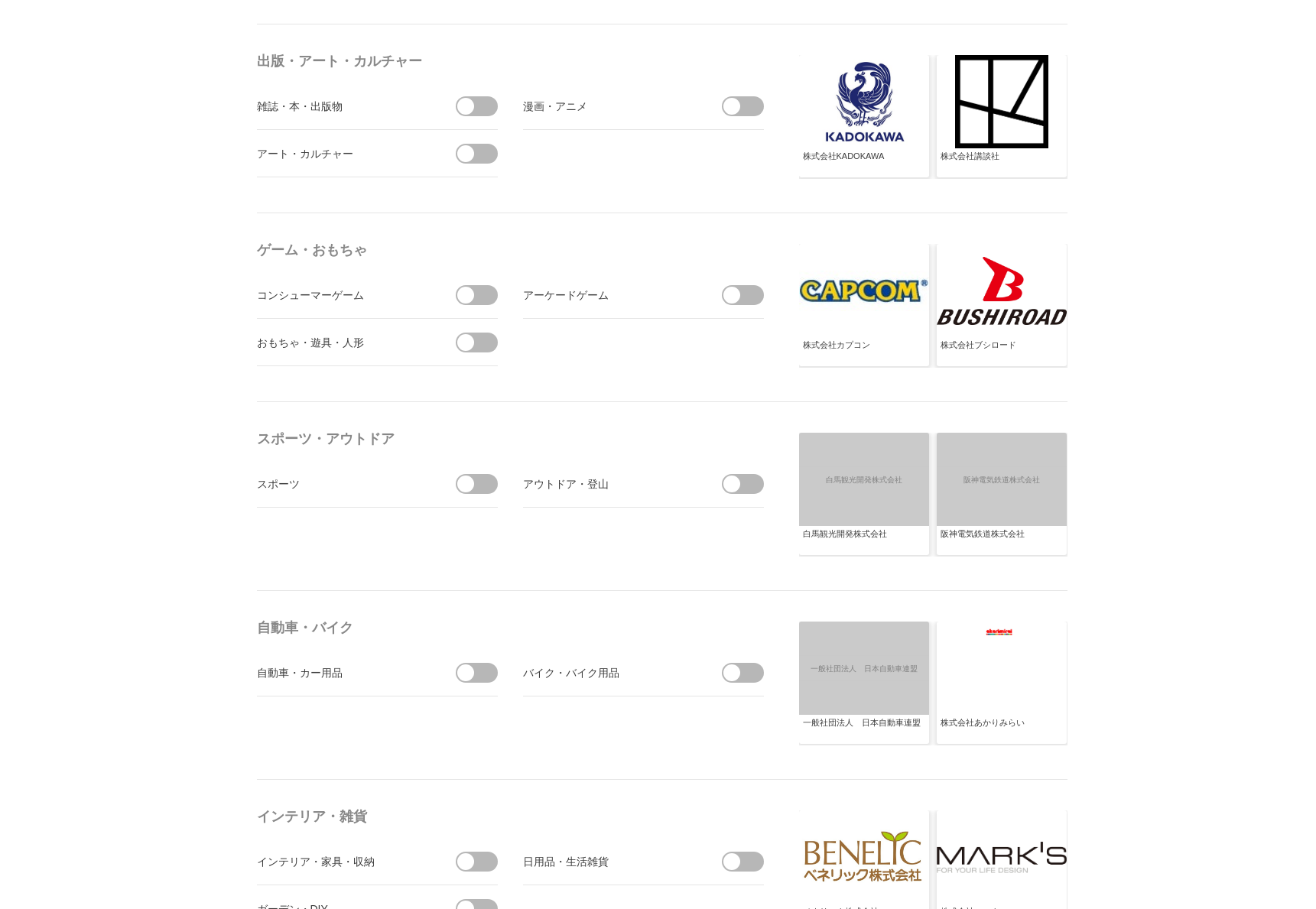
scroll to position [1377, 0]
